Goal: Obtain resource: Obtain resource

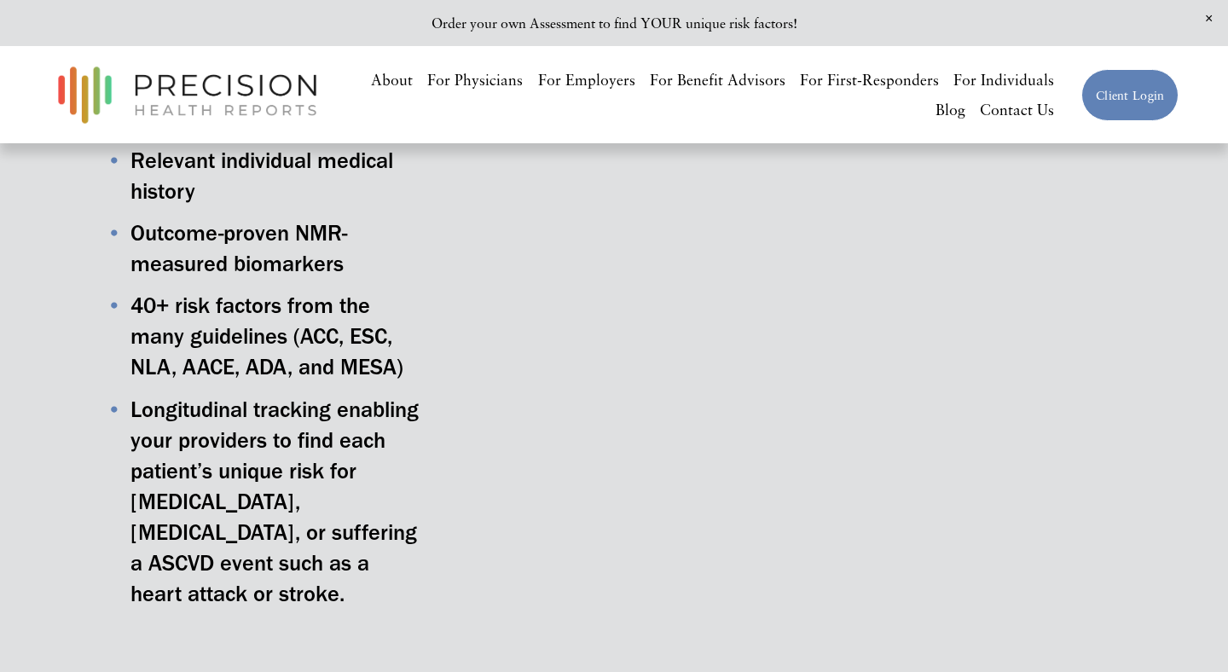
scroll to position [911, 0]
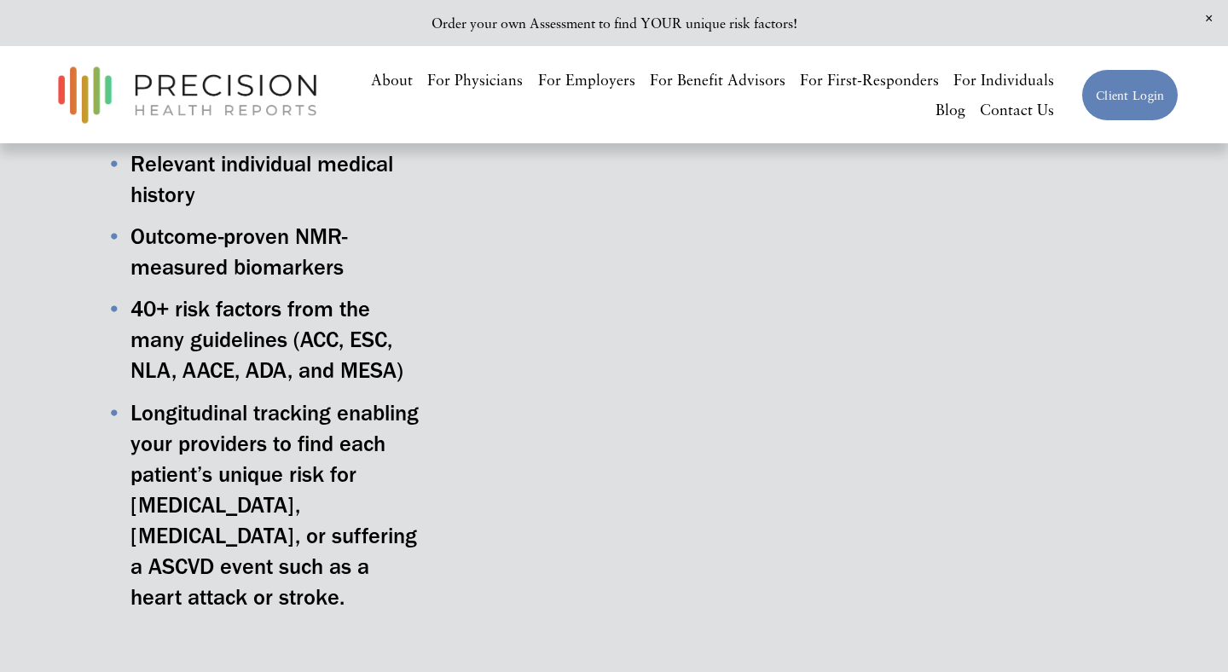
click at [481, 85] on link "For Physicians" at bounding box center [475, 80] width 96 height 30
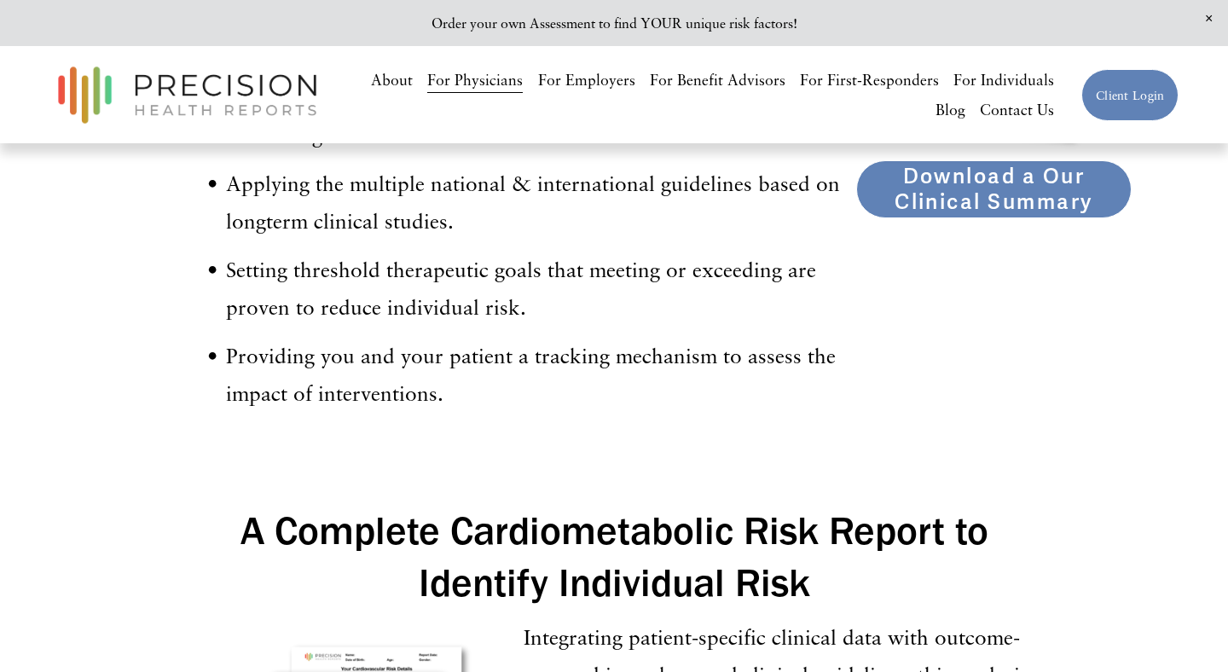
scroll to position [2071, 0]
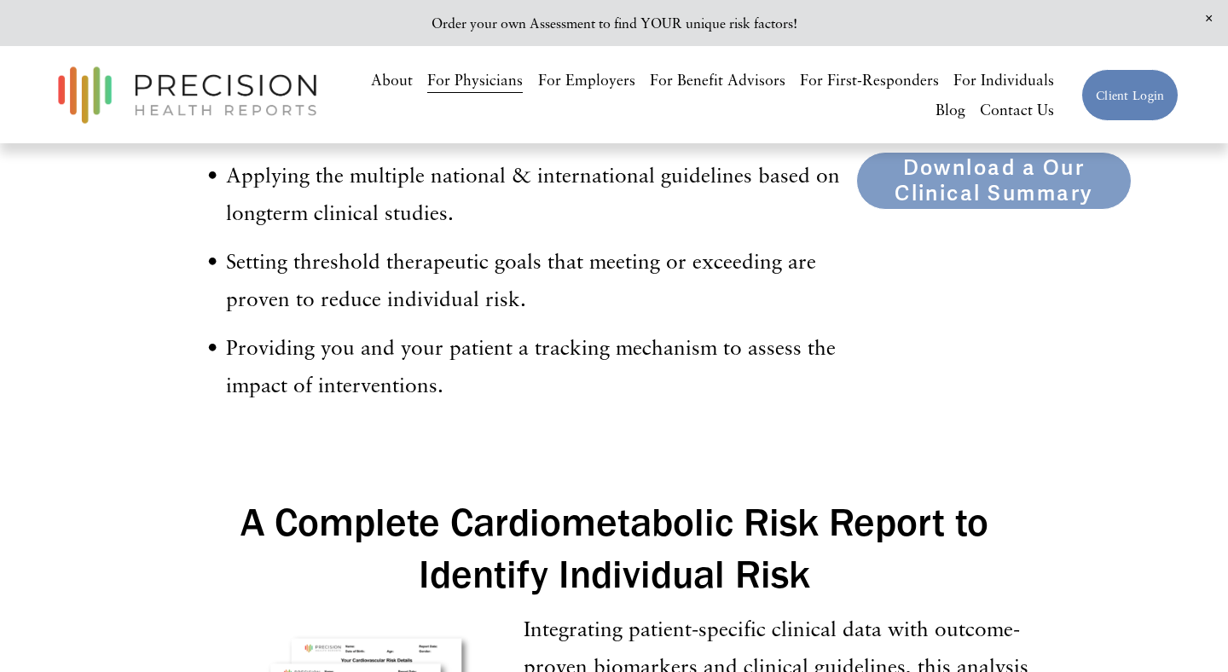
click at [925, 194] on link "Download a Our Clinical Summary" at bounding box center [993, 181] width 275 height 58
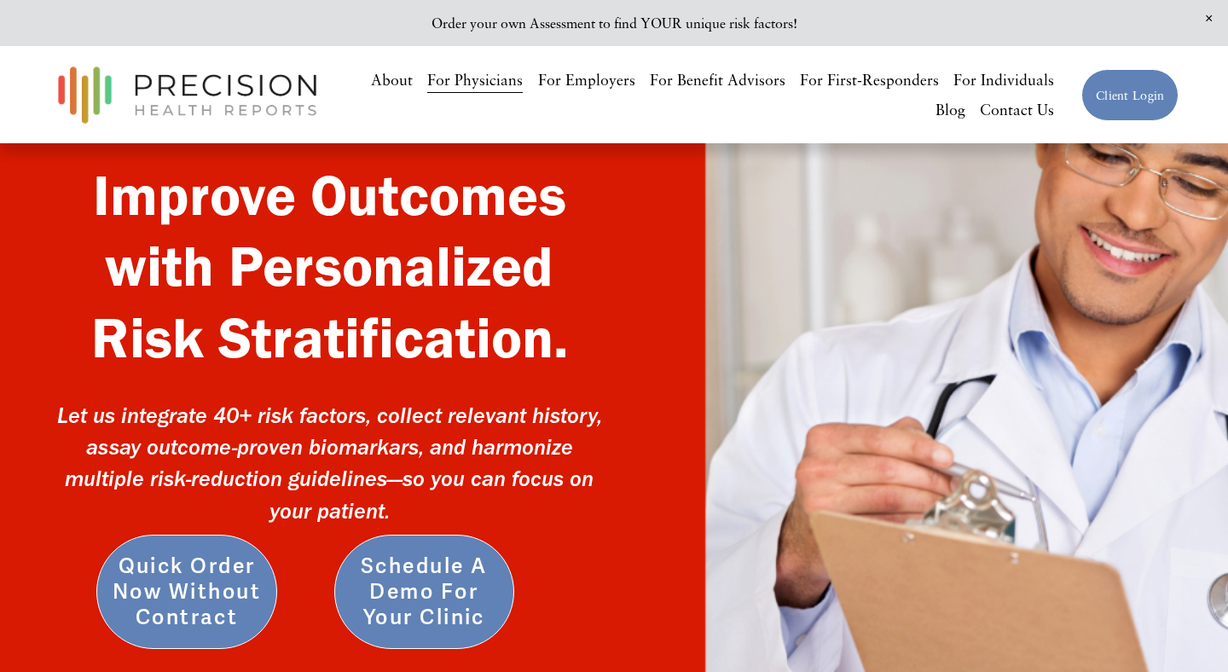
scroll to position [46, 0]
